Goal: Find specific page/section: Find specific page/section

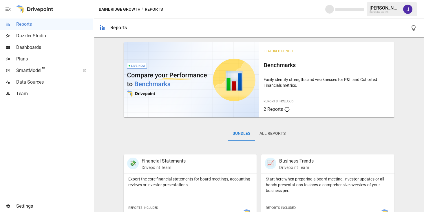
click at [395, 8] on div "Jaithra K." at bounding box center [384, 7] width 30 height 5
click at [410, 8] on img "Jaithra Koritala" at bounding box center [407, 9] width 9 height 9
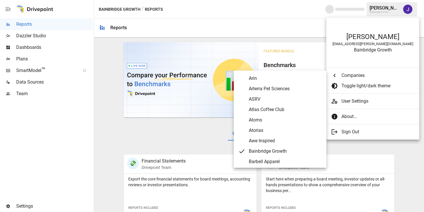
click at [362, 73] on span "Companies" at bounding box center [377, 75] width 73 height 7
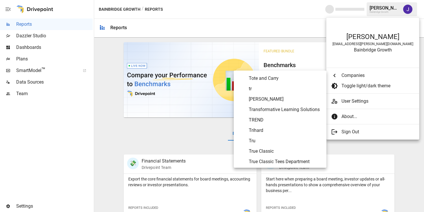
scroll to position [3148, 0]
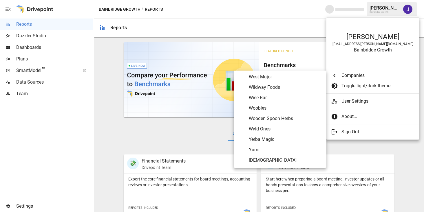
click at [287, 136] on Magic "Yerba Magic" at bounding box center [280, 139] width 93 height 10
